Goal: Find specific page/section: Find specific page/section

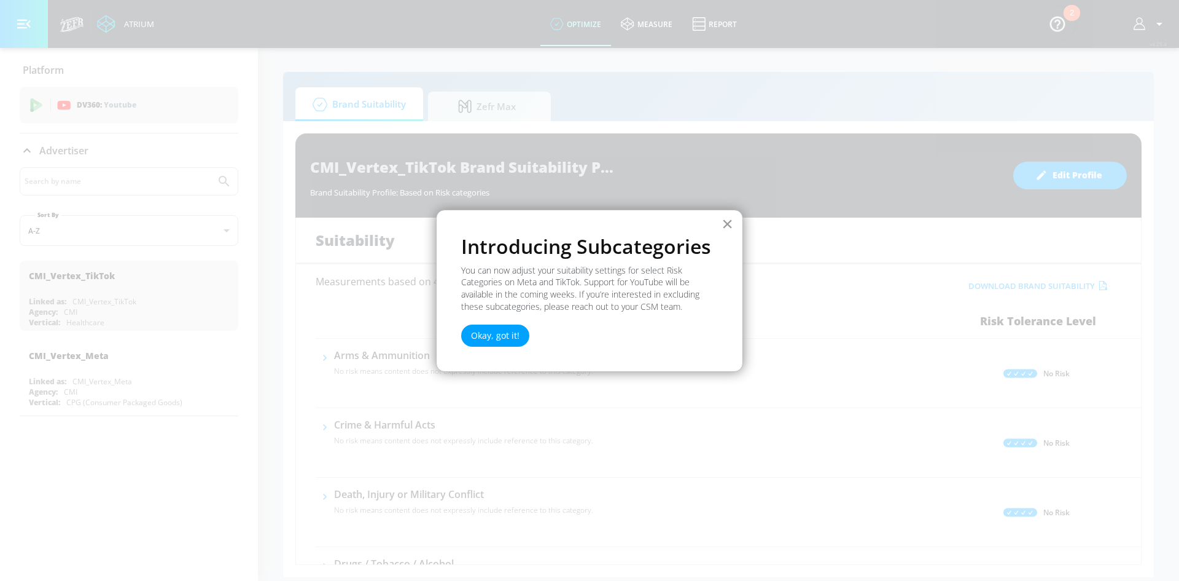
click at [725, 222] on button "×" at bounding box center [728, 224] width 12 height 20
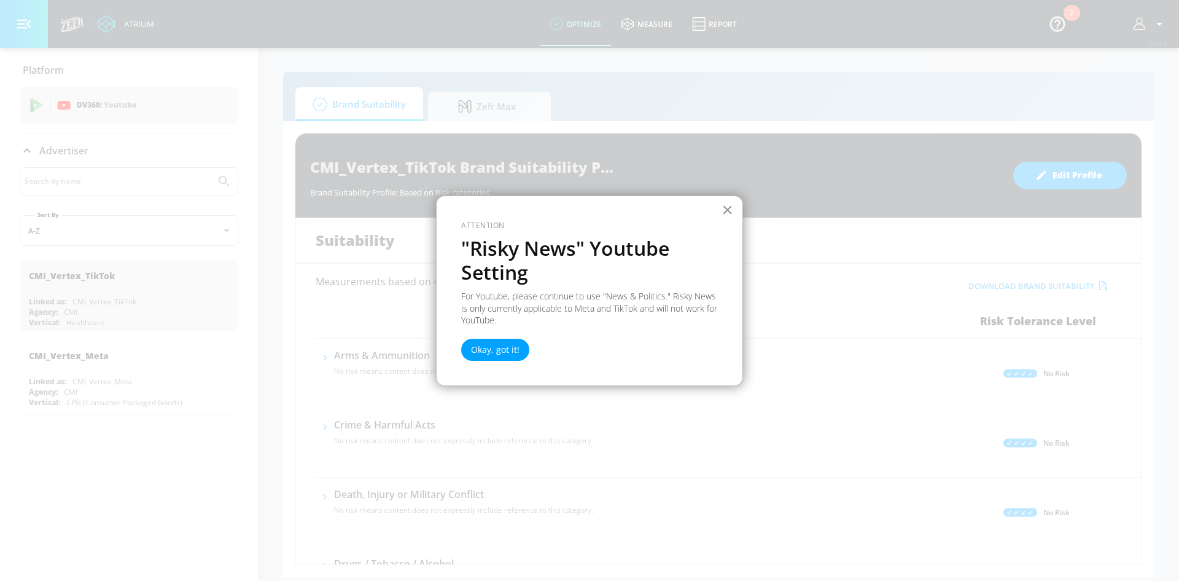
click at [725, 208] on button "×" at bounding box center [728, 210] width 12 height 20
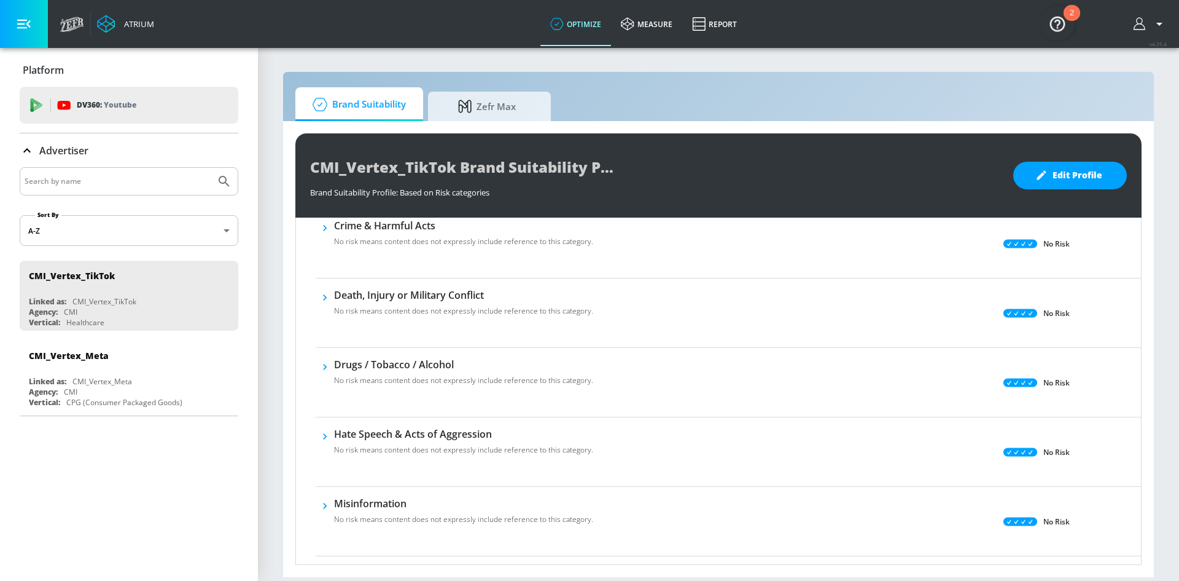
scroll to position [246, 0]
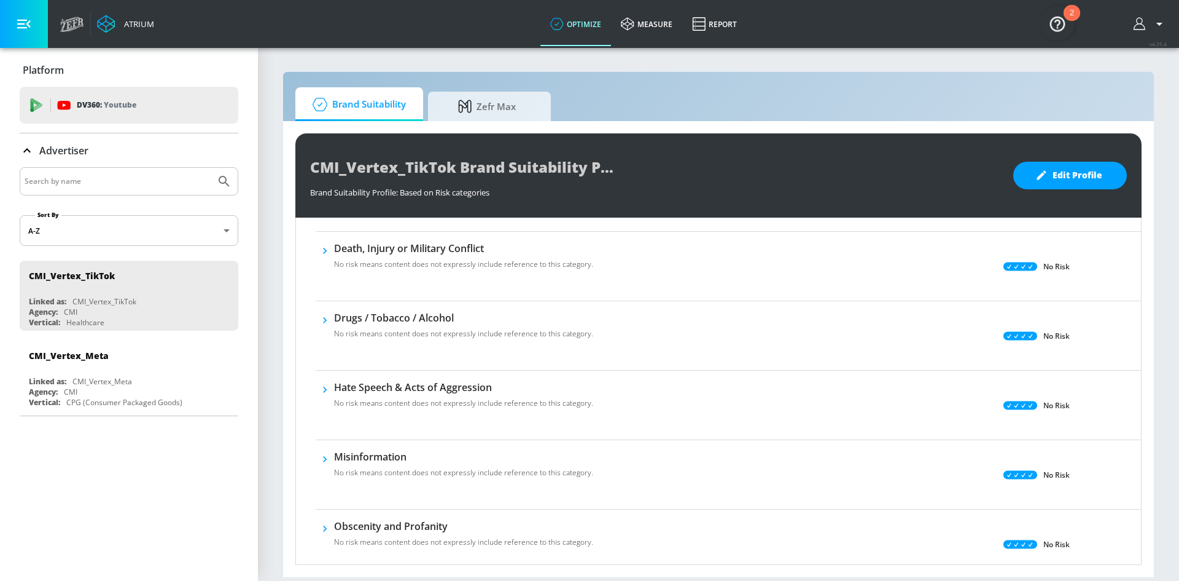
click at [81, 25] on icon at bounding box center [72, 24] width 24 height 15
click at [28, 25] on icon "button" at bounding box center [24, 24] width 14 height 9
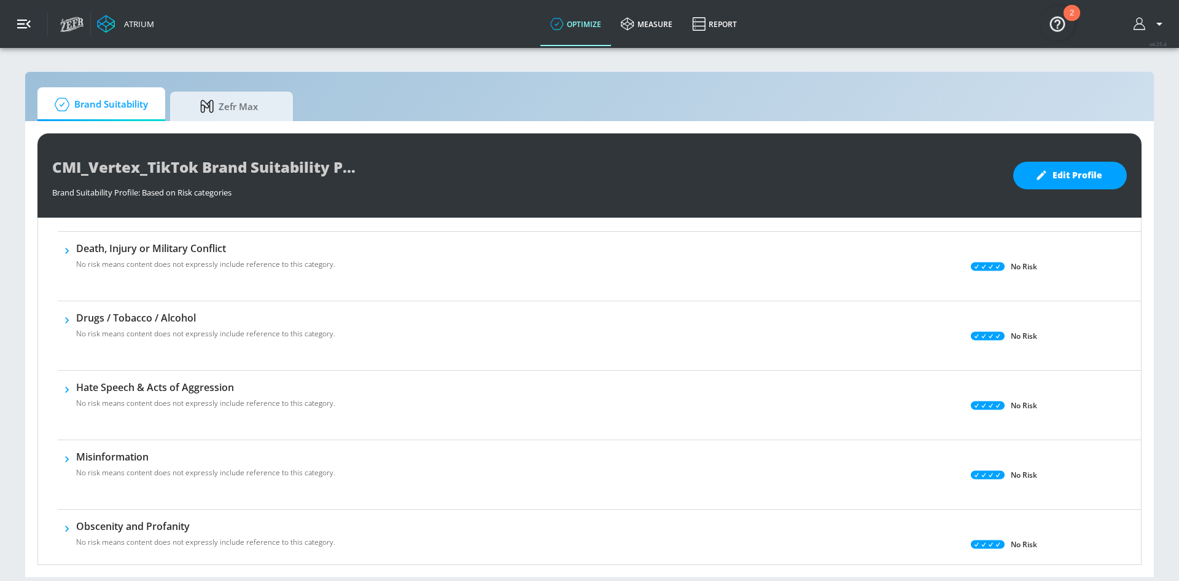
click at [31, 24] on button "button" at bounding box center [24, 24] width 48 height 48
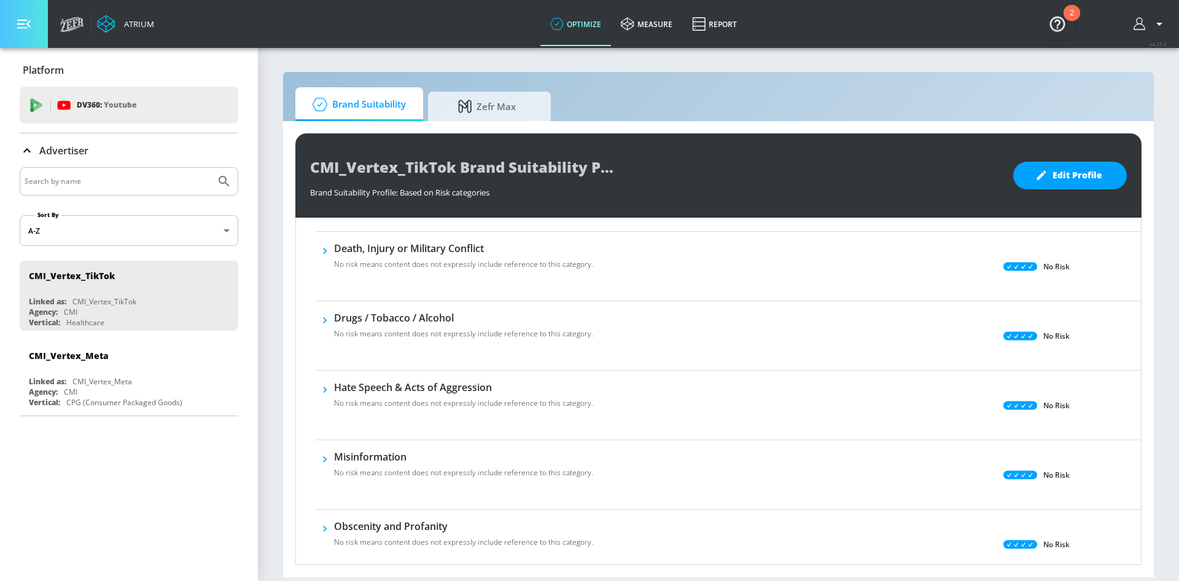
click at [31, 23] on button "button" at bounding box center [24, 24] width 48 height 48
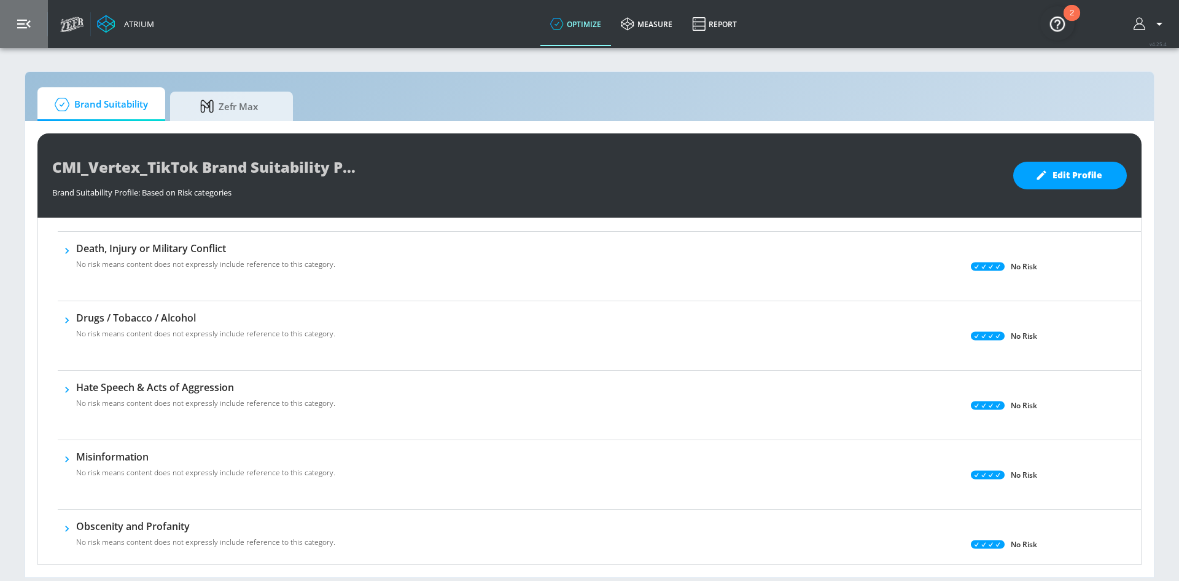
click at [31, 23] on button "button" at bounding box center [24, 24] width 48 height 48
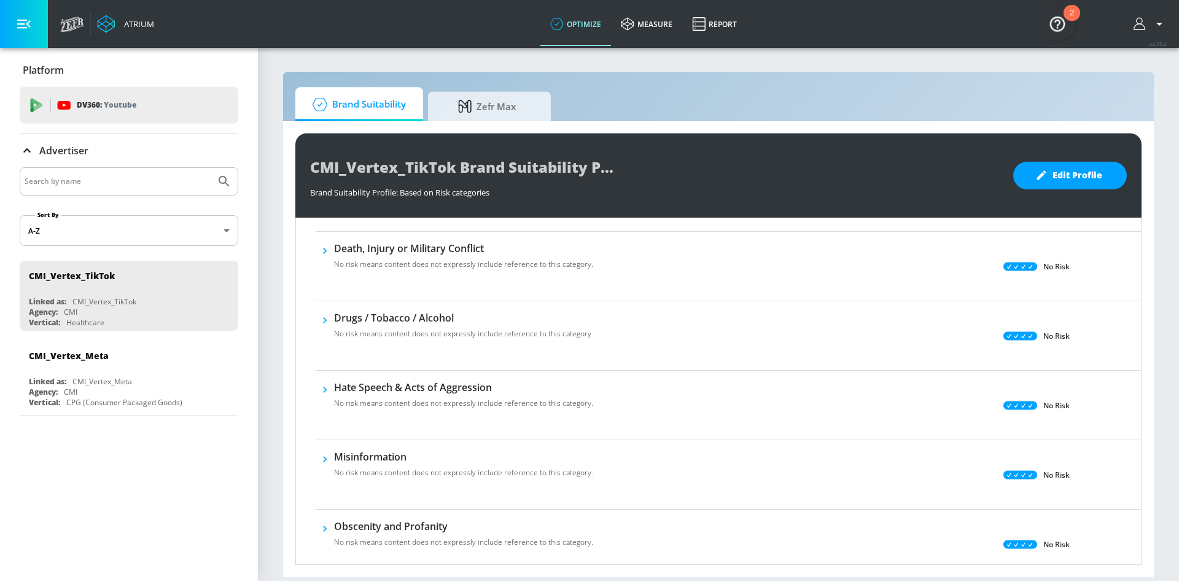
click at [143, 22] on div "Atrium" at bounding box center [136, 23] width 35 height 11
